Goal: Transaction & Acquisition: Purchase product/service

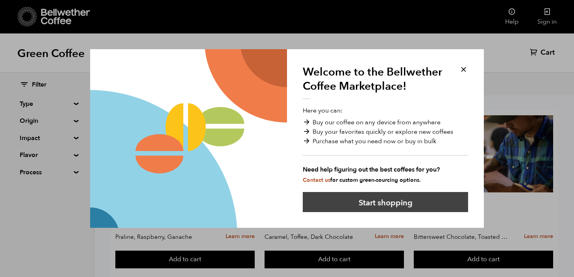
click at [381, 200] on button "Start shopping" at bounding box center [385, 202] width 165 height 20
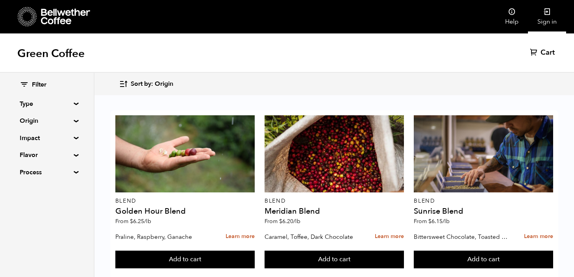
click at [550, 18] on link "Sign in" at bounding box center [547, 16] width 38 height 33
click at [74, 121] on summary "Origin" at bounding box center [47, 120] width 54 height 9
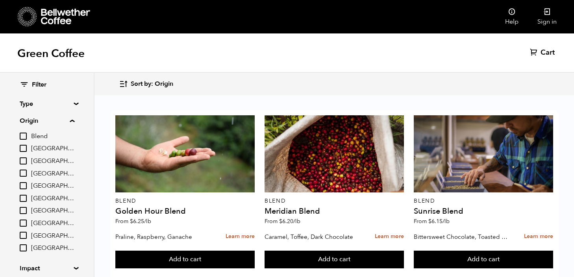
click at [24, 198] on input "[GEOGRAPHIC_DATA]" at bounding box center [23, 198] width 7 height 7
checkbox input "true"
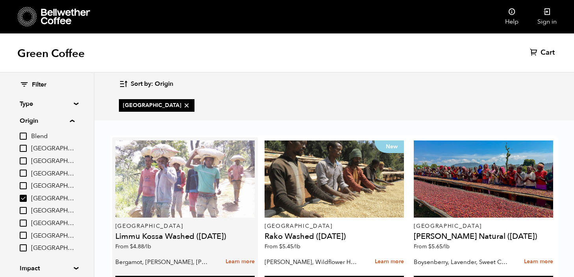
scroll to position [41, 0]
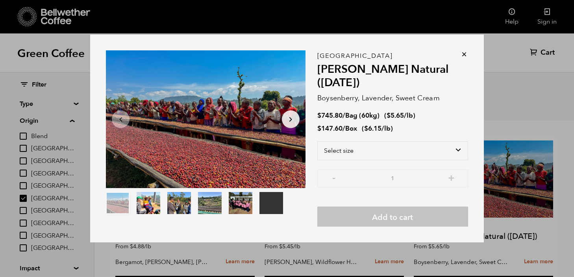
click at [464, 55] on icon at bounding box center [464, 54] width 8 height 8
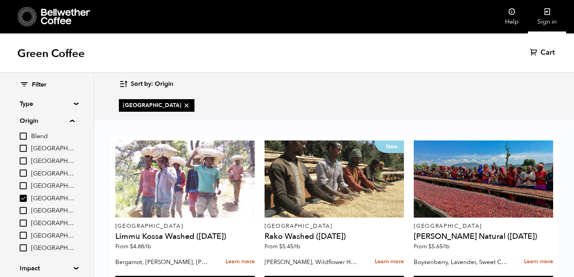
click at [542, 20] on link "Sign in" at bounding box center [547, 16] width 38 height 33
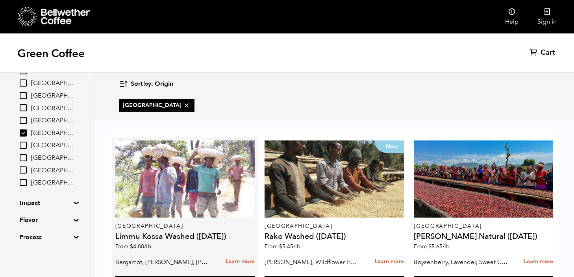
scroll to position [0, 0]
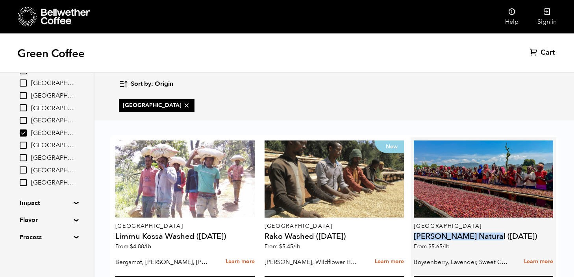
drag, startPoint x: 416, startPoint y: 237, endPoint x: 491, endPoint y: 238, distance: 75.6
click at [491, 238] on h4 "[PERSON_NAME] Natural ([DATE])" at bounding box center [483, 237] width 139 height 8
copy h4 "[PERSON_NAME] Natural"
